Goal: Task Accomplishment & Management: Manage account settings

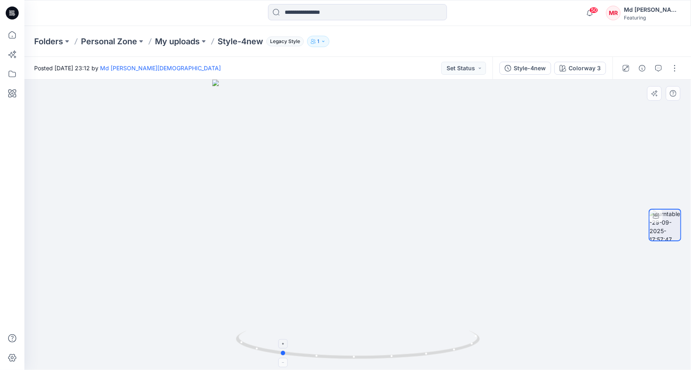
drag, startPoint x: 367, startPoint y: 360, endPoint x: 286, endPoint y: 334, distance: 84.7
click at [286, 334] on icon at bounding box center [359, 346] width 246 height 30
drag, startPoint x: 281, startPoint y: 356, endPoint x: 146, endPoint y: 322, distance: 139.7
click at [146, 322] on div at bounding box center [357, 225] width 666 height 291
drag, startPoint x: 388, startPoint y: 359, endPoint x: 259, endPoint y: 346, distance: 129.2
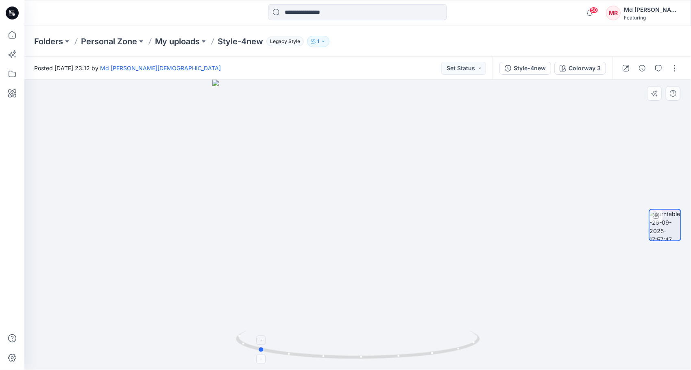
click at [259, 346] on icon at bounding box center [359, 346] width 246 height 30
click at [186, 44] on p "My uploads" at bounding box center [177, 41] width 45 height 11
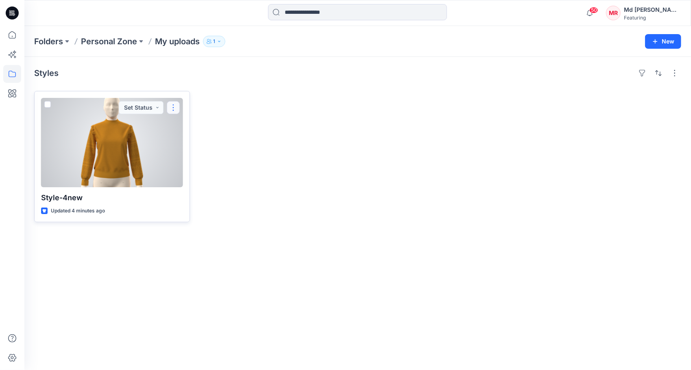
click at [176, 105] on button "button" at bounding box center [173, 107] width 13 height 13
click at [189, 184] on p "Move to" at bounding box center [194, 186] width 22 height 9
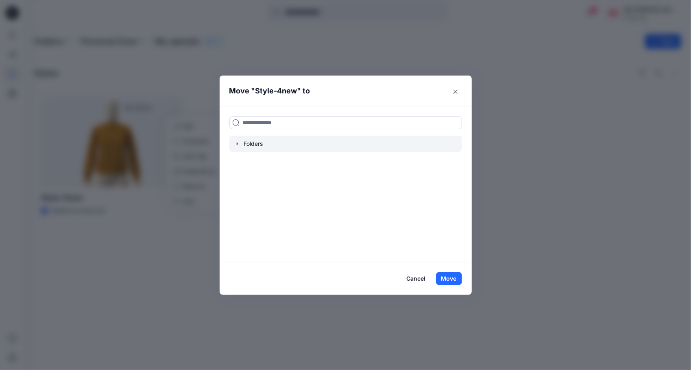
click at [259, 143] on div at bounding box center [345, 144] width 233 height 16
click at [235, 142] on icon "button" at bounding box center [237, 144] width 7 height 7
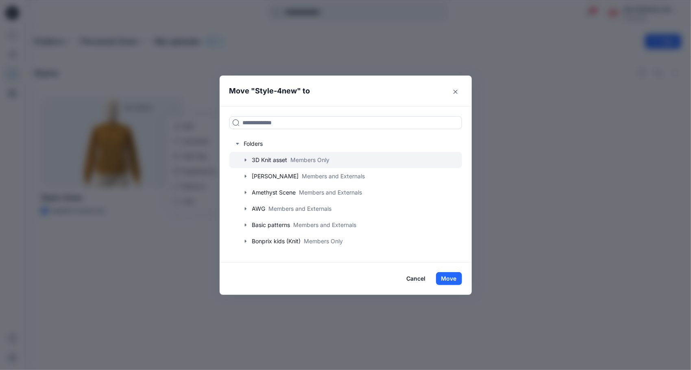
click at [246, 158] on icon "button" at bounding box center [245, 160] width 7 height 7
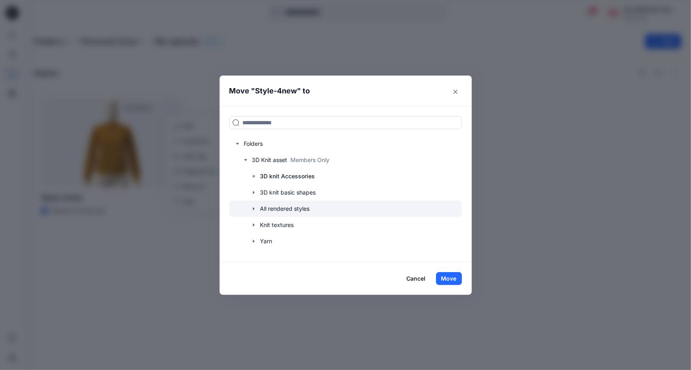
click at [253, 212] on div at bounding box center [345, 209] width 233 height 16
click at [254, 208] on icon "button" at bounding box center [253, 209] width 7 height 7
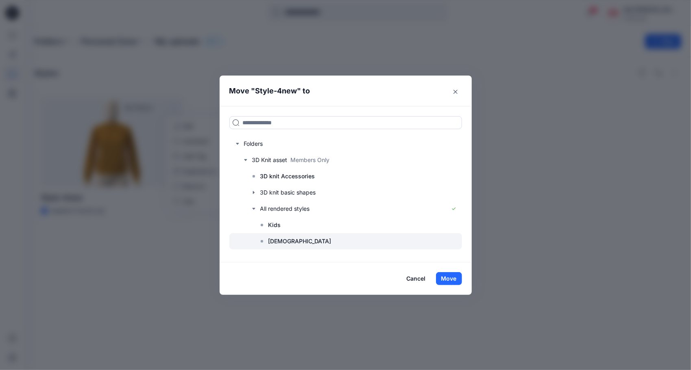
click at [281, 242] on p "[DEMOGRAPHIC_DATA]" at bounding box center [299, 242] width 63 height 10
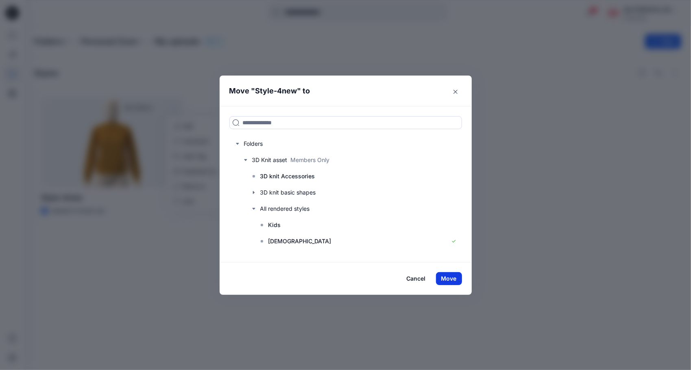
click at [454, 280] on button "Move" at bounding box center [449, 278] width 26 height 13
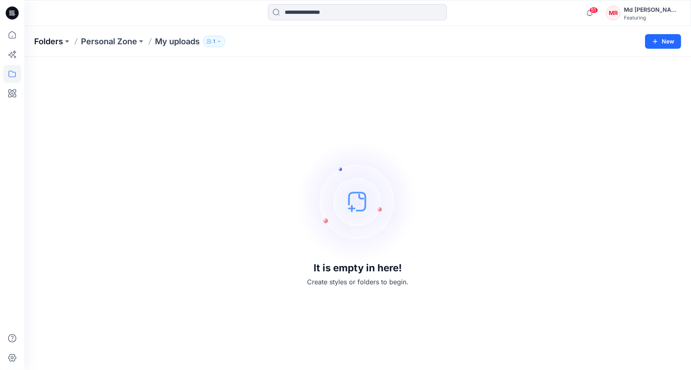
click at [54, 42] on p "Folders" at bounding box center [48, 41] width 29 height 11
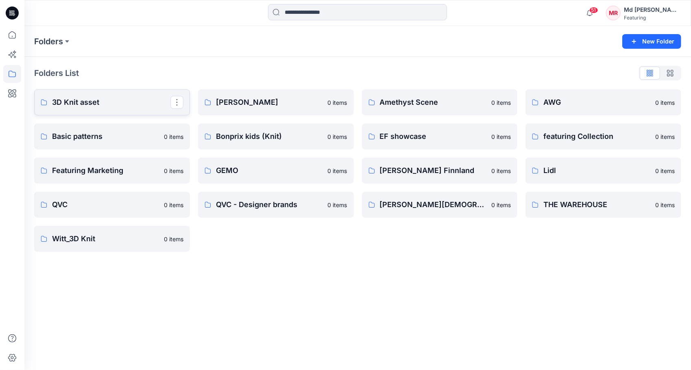
click at [98, 100] on p "3D Knit asset" at bounding box center [111, 102] width 118 height 11
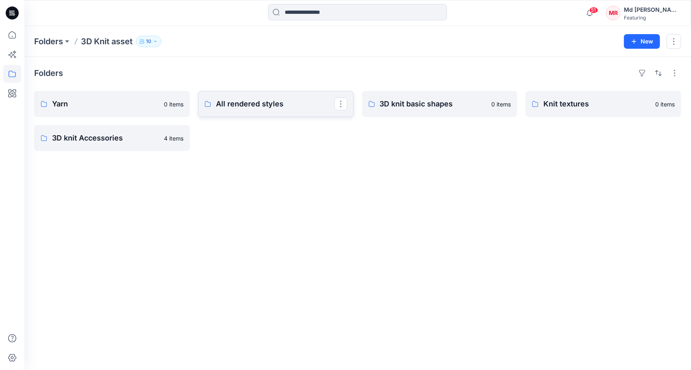
click at [274, 107] on p "All rendered styles" at bounding box center [275, 103] width 118 height 11
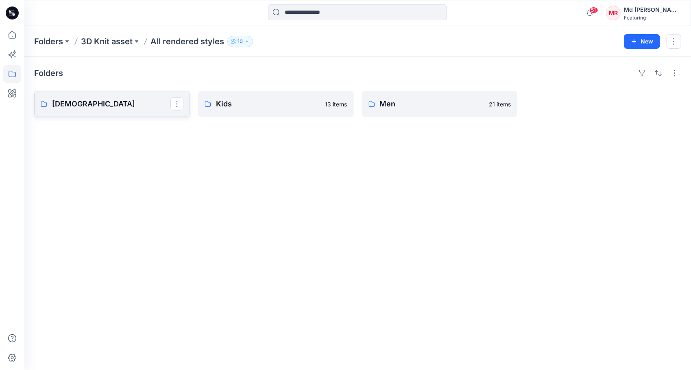
click at [110, 105] on p "[DEMOGRAPHIC_DATA]" at bounding box center [111, 103] width 118 height 11
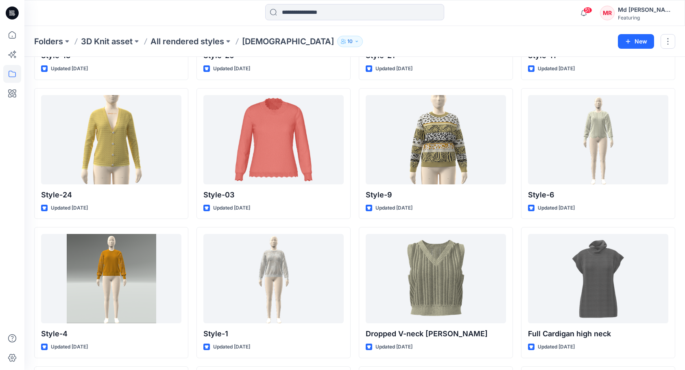
scroll to position [423, 0]
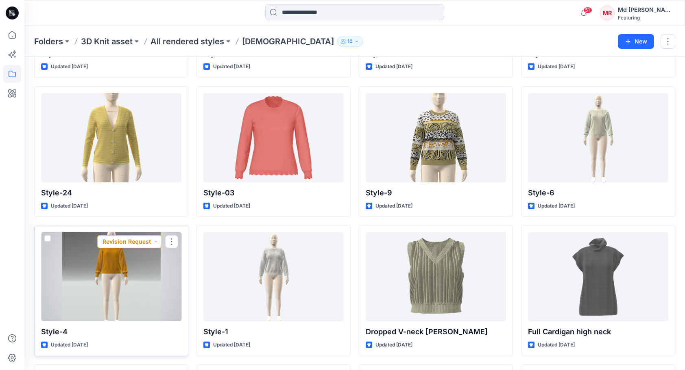
click at [157, 241] on button "Revision Request" at bounding box center [129, 241] width 65 height 13
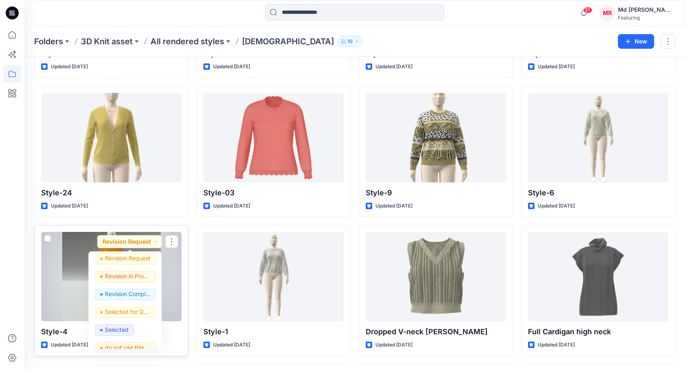
scroll to position [125, 0]
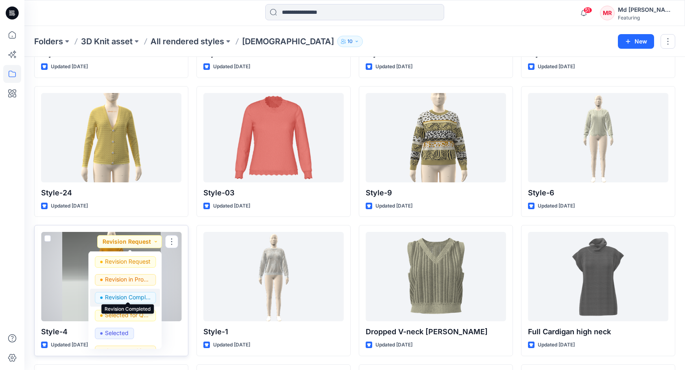
click at [132, 299] on p "Revision Completed" at bounding box center [128, 297] width 46 height 11
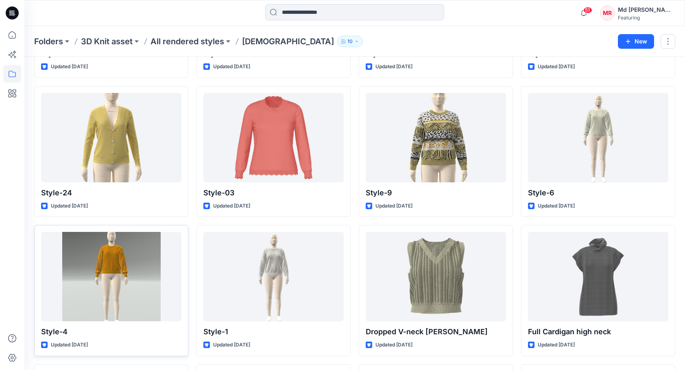
drag, startPoint x: 9, startPoint y: 244, endPoint x: 9, endPoint y: 255, distance: 11.4
click at [9, 255] on div at bounding box center [12, 198] width 18 height 344
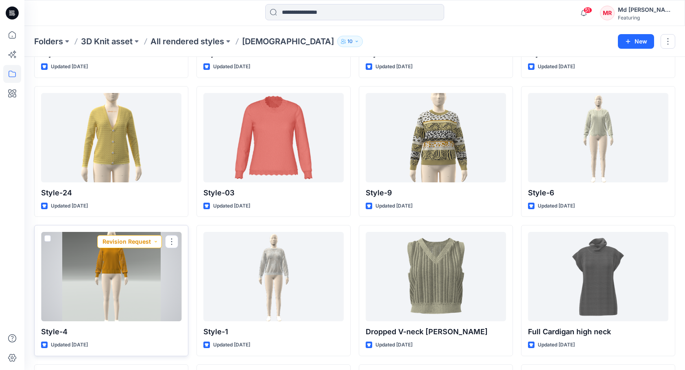
click at [159, 237] on button "Revision Request" at bounding box center [129, 241] width 65 height 13
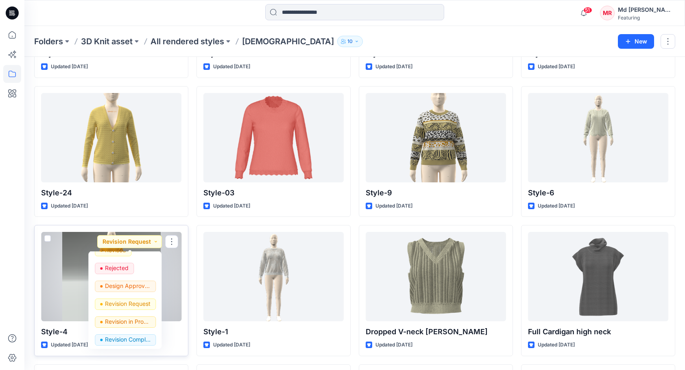
scroll to position [83, 0]
click at [124, 335] on p "Revision Completed" at bounding box center [128, 339] width 46 height 11
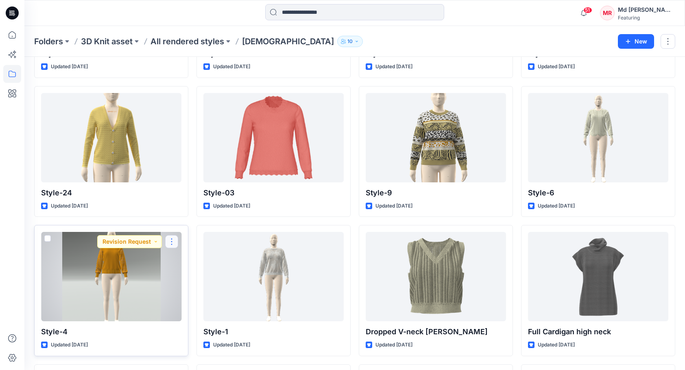
click at [171, 237] on button "button" at bounding box center [171, 241] width 13 height 13
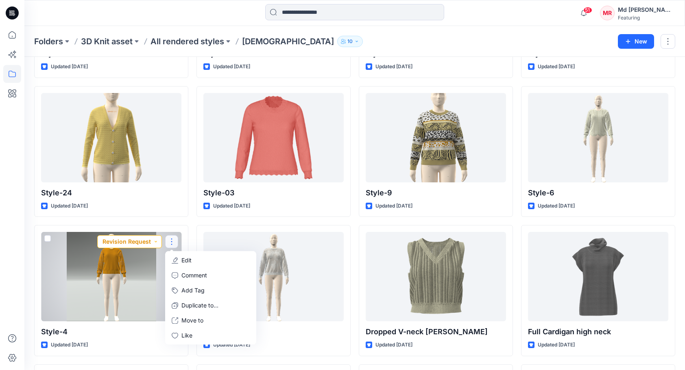
click at [153, 239] on button "Revision Request" at bounding box center [129, 241] width 65 height 13
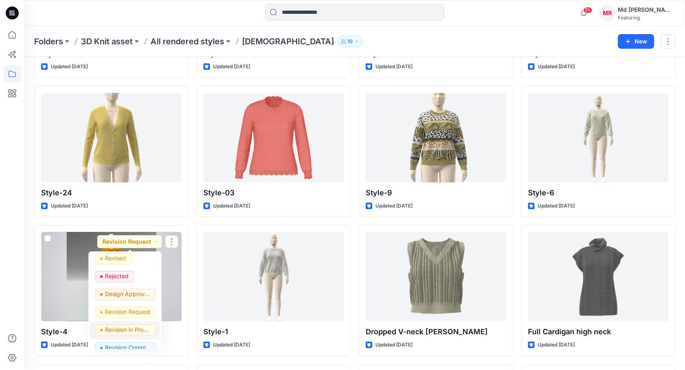
scroll to position [115, 0]
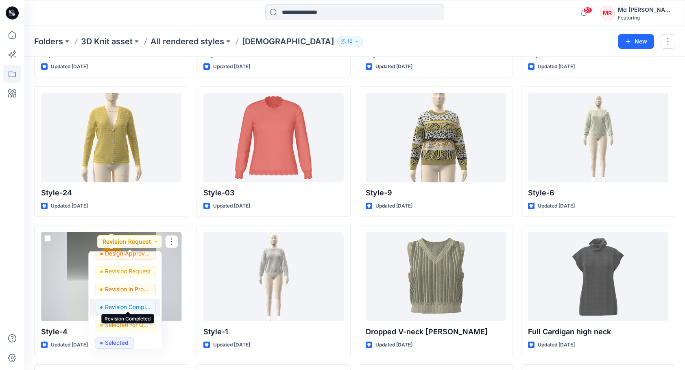
click at [134, 307] on p "Revision Completed" at bounding box center [128, 307] width 46 height 11
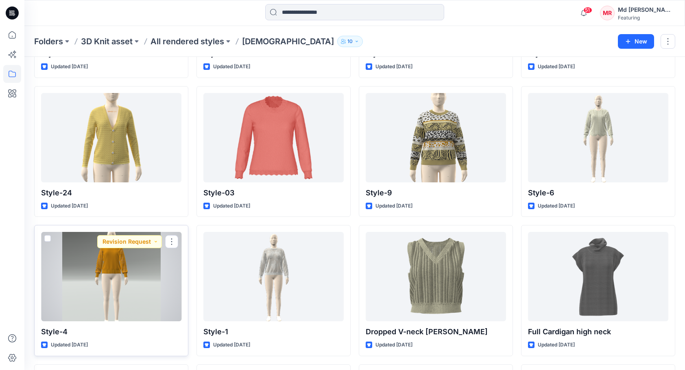
click at [140, 265] on div at bounding box center [111, 276] width 140 height 89
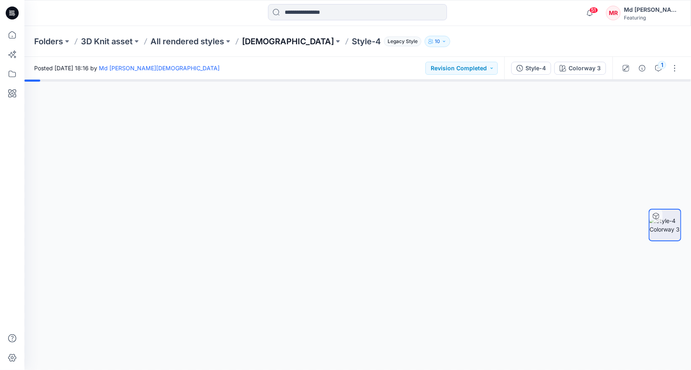
click at [264, 40] on p "[DEMOGRAPHIC_DATA]" at bounding box center [288, 41] width 92 height 11
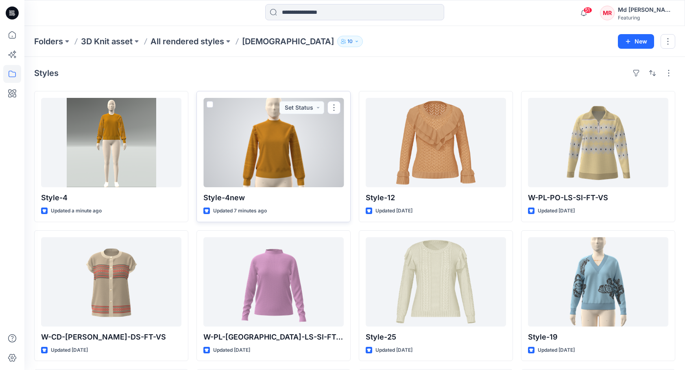
click at [262, 143] on div at bounding box center [273, 142] width 140 height 89
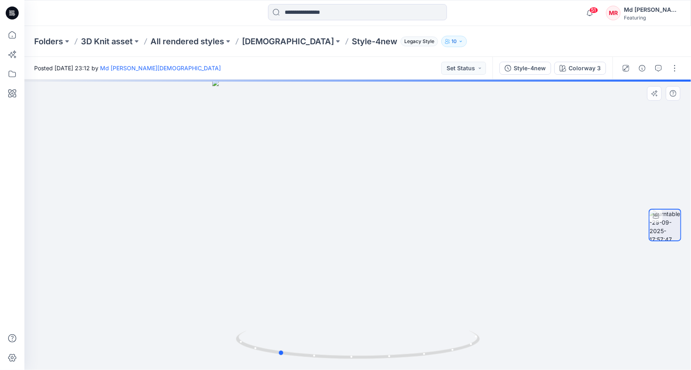
drag, startPoint x: 358, startPoint y: 359, endPoint x: 291, endPoint y: 224, distance: 150.8
click at [279, 328] on div at bounding box center [357, 225] width 666 height 291
click at [258, 40] on p "[DEMOGRAPHIC_DATA]" at bounding box center [288, 41] width 92 height 11
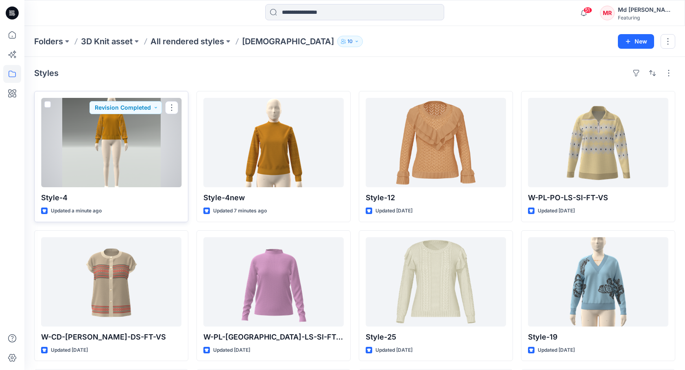
click at [98, 149] on div at bounding box center [111, 142] width 140 height 89
click at [135, 139] on div at bounding box center [111, 142] width 140 height 89
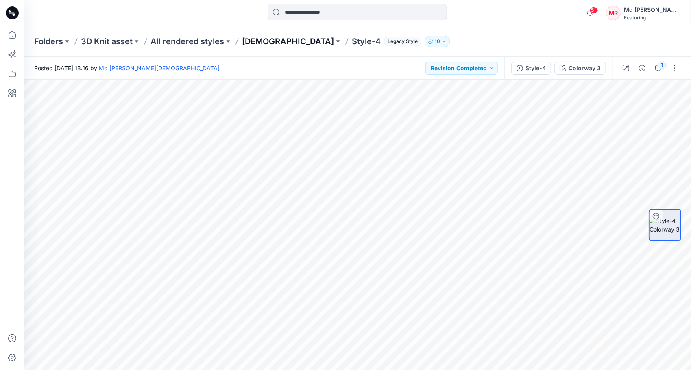
click at [255, 41] on p "[DEMOGRAPHIC_DATA]" at bounding box center [288, 41] width 92 height 11
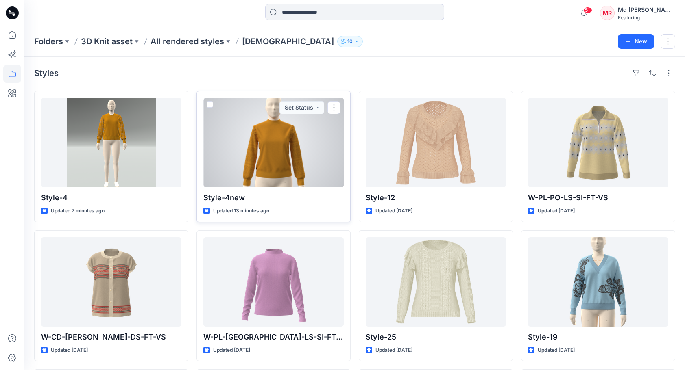
click at [252, 131] on div at bounding box center [273, 142] width 140 height 89
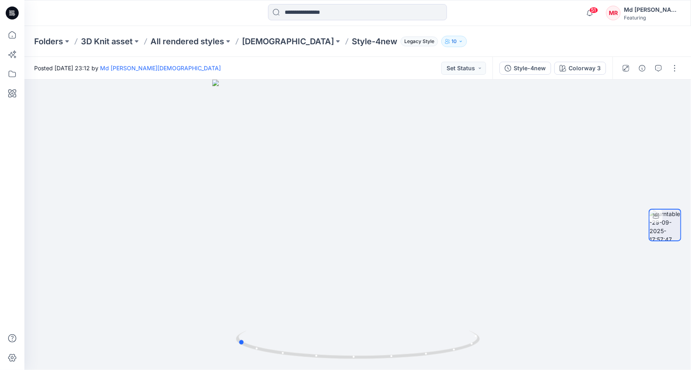
drag, startPoint x: 363, startPoint y: 359, endPoint x: -2, endPoint y: 391, distance: 365.8
click at [0, 370] on html "51 Notifications Style-4new Style has been moved to [DEMOGRAPHIC_DATA] folder. …" at bounding box center [345, 185] width 691 height 370
drag, startPoint x: 294, startPoint y: 348, endPoint x: 170, endPoint y: 316, distance: 128.3
click at [170, 316] on div at bounding box center [357, 225] width 666 height 291
click at [252, 37] on p "[DEMOGRAPHIC_DATA]" at bounding box center [288, 41] width 92 height 11
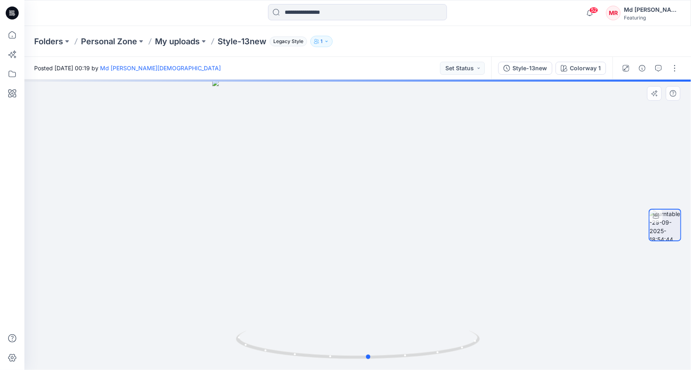
drag, startPoint x: 399, startPoint y: 360, endPoint x: 654, endPoint y: 294, distance: 263.4
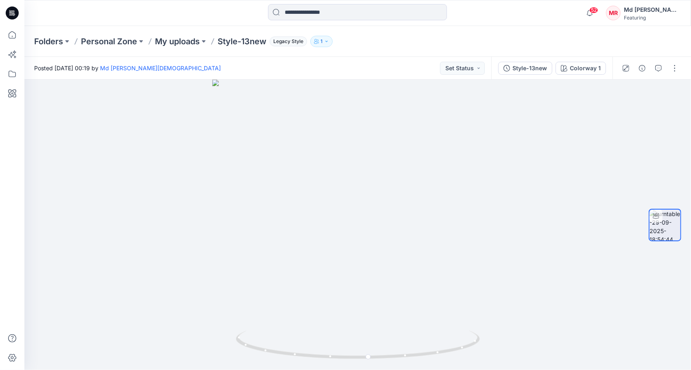
drag, startPoint x: 654, startPoint y: 294, endPoint x: 329, endPoint y: 58, distance: 401.2
click at [329, 58] on div "Posted Tuesday, September 30, 2025 00:19 by Md Rabiul Islam Set Status" at bounding box center [257, 68] width 467 height 22
click at [189, 40] on p "My uploads" at bounding box center [177, 41] width 45 height 11
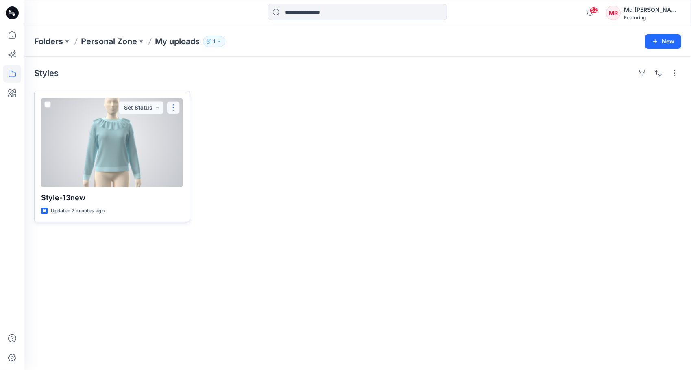
click at [171, 109] on button "button" at bounding box center [173, 107] width 13 height 13
click at [198, 185] on p "Move to" at bounding box center [194, 186] width 22 height 9
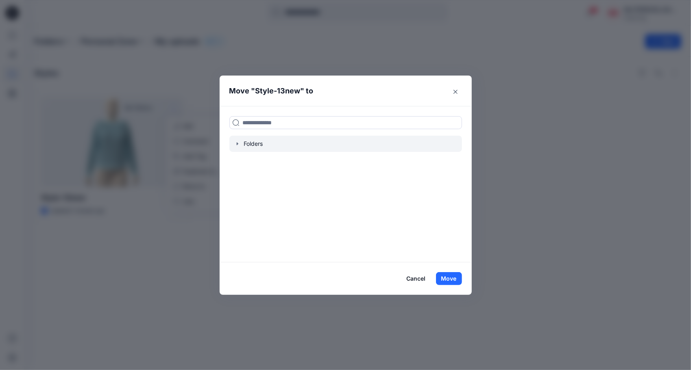
click at [237, 144] on icon "button" at bounding box center [237, 144] width 2 height 3
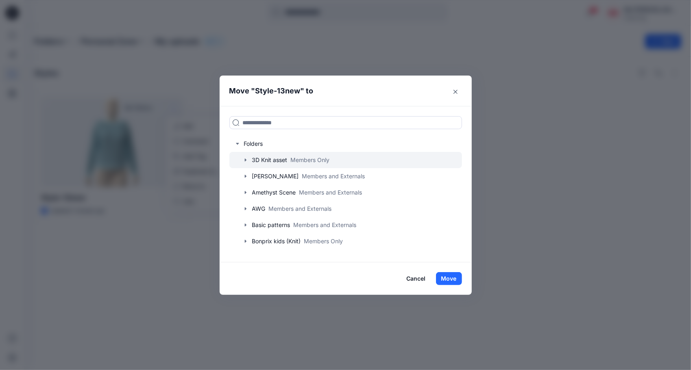
click at [248, 159] on icon "button" at bounding box center [245, 160] width 7 height 7
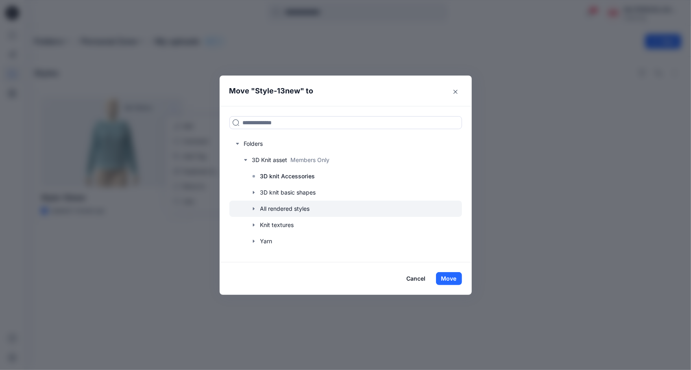
click at [255, 207] on icon "button" at bounding box center [253, 209] width 7 height 7
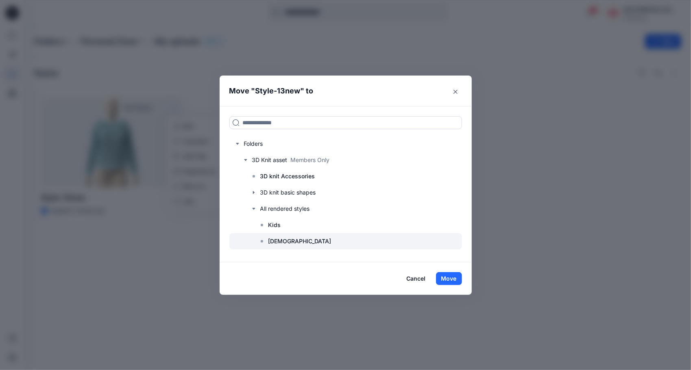
click at [281, 235] on div at bounding box center [345, 241] width 233 height 16
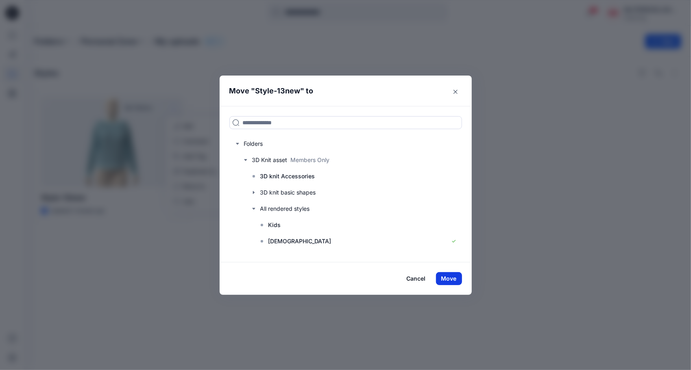
click at [454, 283] on button "Move" at bounding box center [449, 278] width 26 height 13
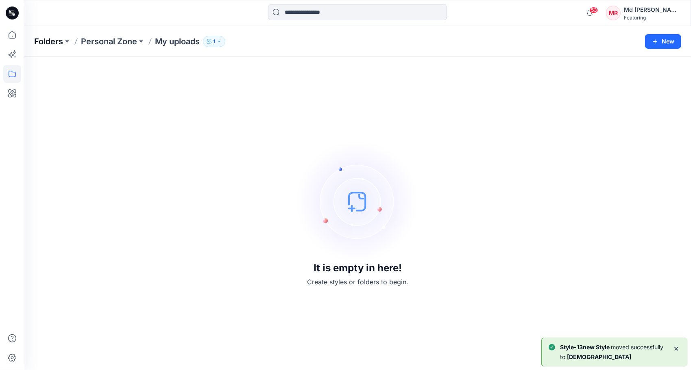
click at [45, 39] on p "Folders" at bounding box center [48, 41] width 29 height 11
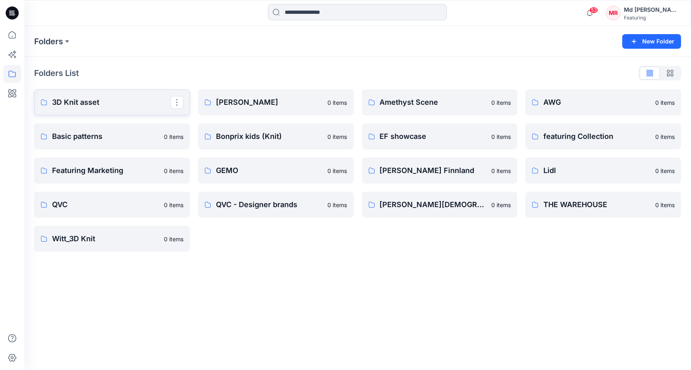
click at [108, 96] on link "3D Knit asset" at bounding box center [112, 102] width 156 height 26
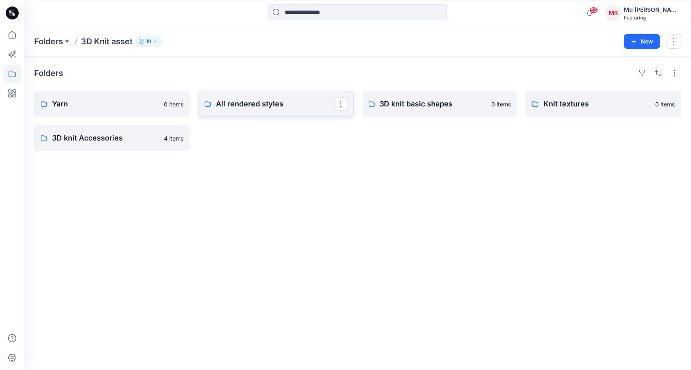
click at [248, 114] on link "All rendered styles" at bounding box center [276, 104] width 156 height 26
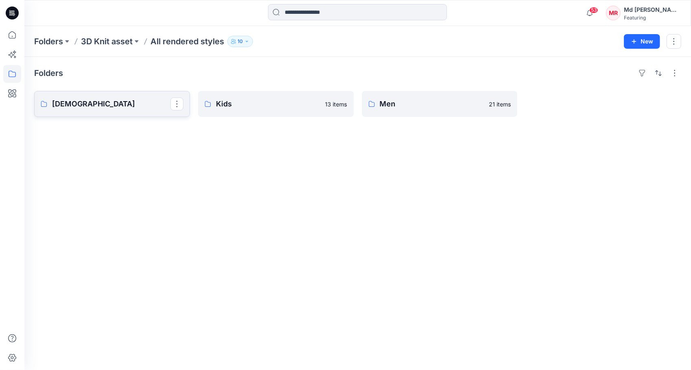
click at [114, 107] on p "[DEMOGRAPHIC_DATA]" at bounding box center [111, 103] width 118 height 11
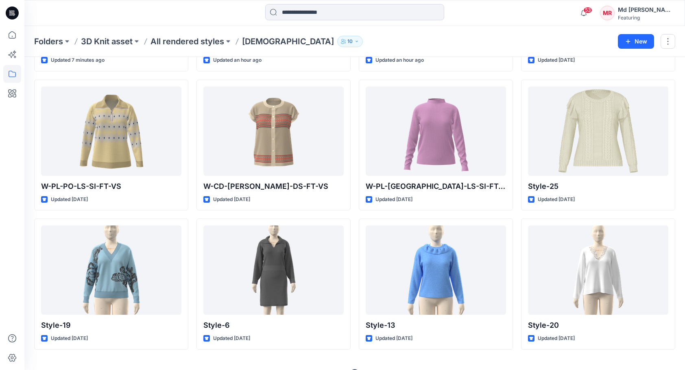
scroll to position [155, 0]
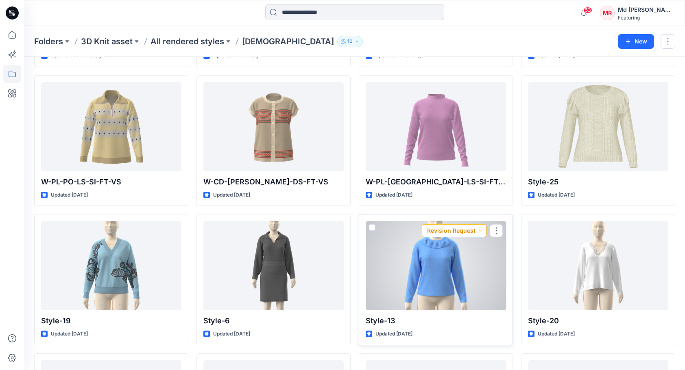
click at [479, 232] on button "Revision Request" at bounding box center [454, 230] width 65 height 13
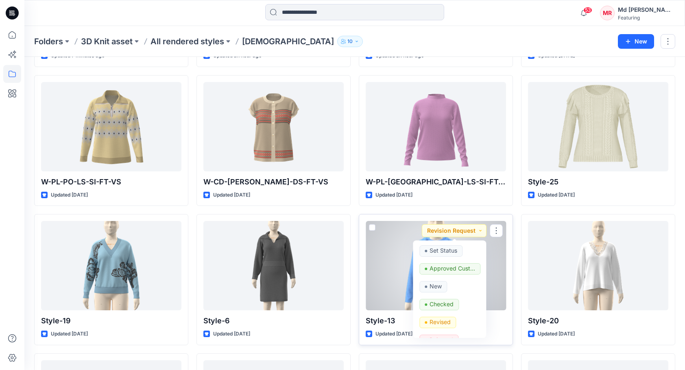
click at [383, 266] on div at bounding box center [436, 265] width 140 height 89
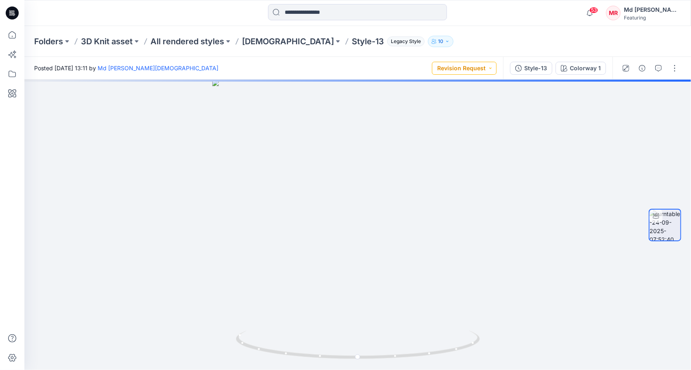
click at [492, 65] on button "Revision Request" at bounding box center [464, 68] width 65 height 13
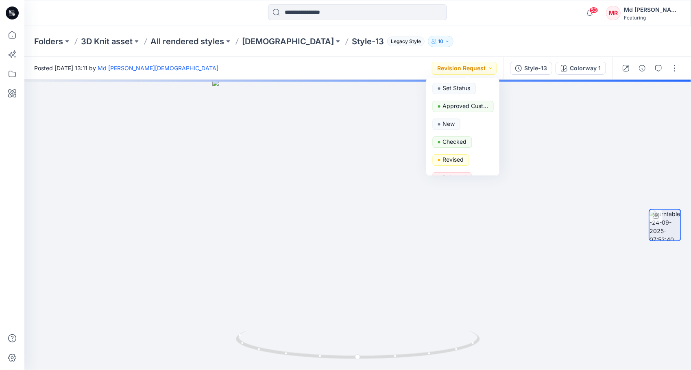
click at [498, 120] on div "Set Status Approved Customer New Checked Revised Rejected Design Approved, next…" at bounding box center [462, 127] width 73 height 98
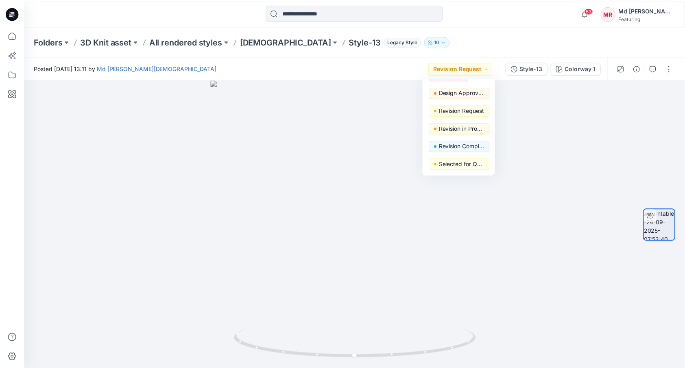
scroll to position [104, 0]
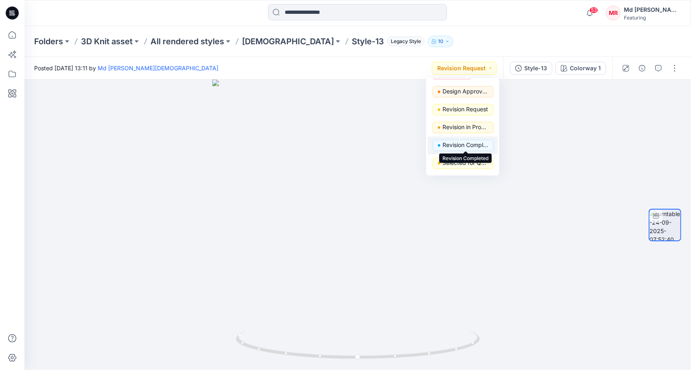
click at [464, 142] on p "Revision Completed" at bounding box center [466, 145] width 46 height 11
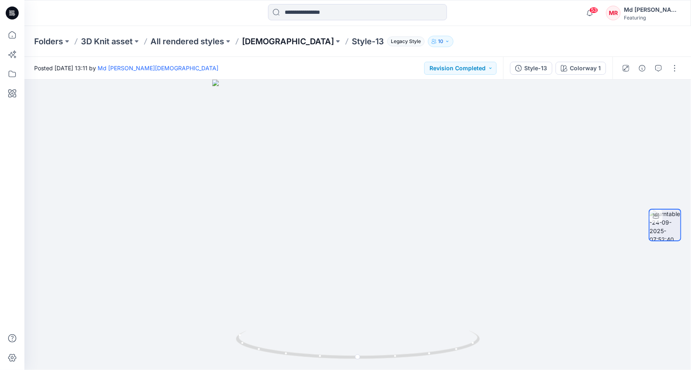
click at [257, 44] on p "[DEMOGRAPHIC_DATA]" at bounding box center [288, 41] width 92 height 11
